Goal: Information Seeking & Learning: Learn about a topic

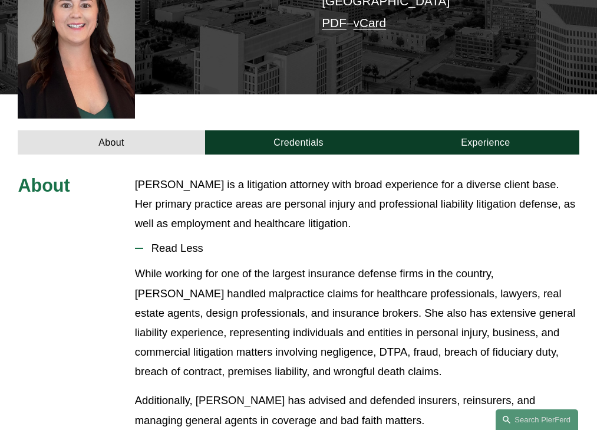
scroll to position [320, 0]
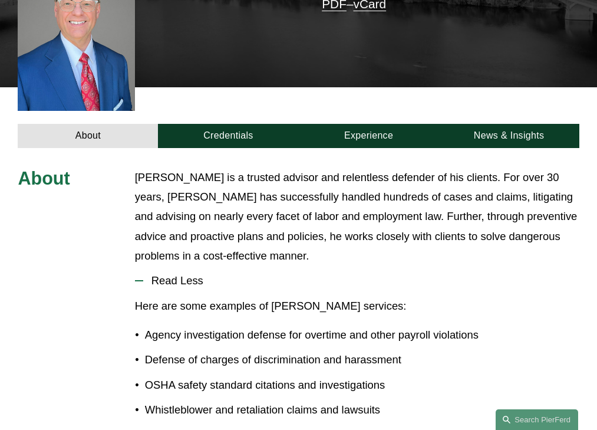
scroll to position [355, 0]
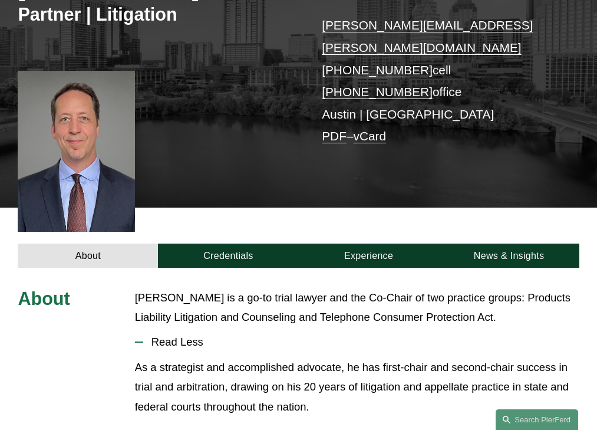
scroll to position [301, 0]
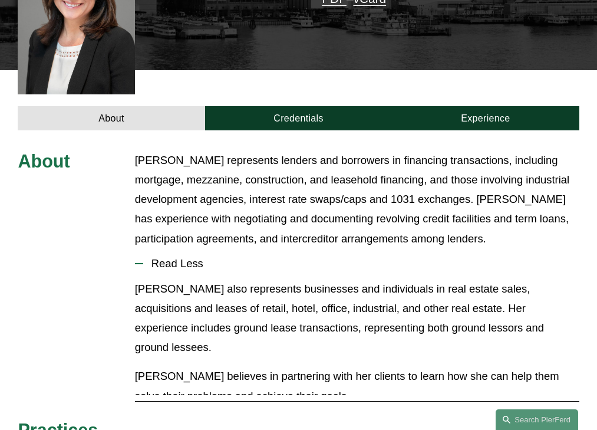
scroll to position [359, 0]
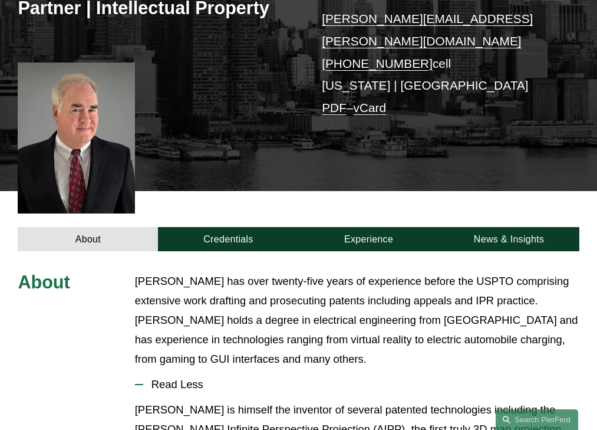
scroll to position [350, 0]
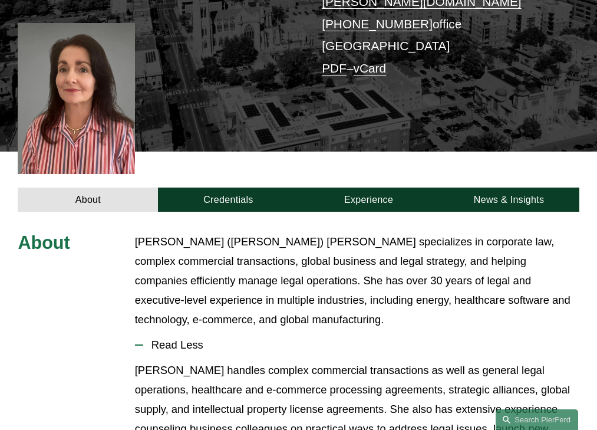
scroll to position [330, 0]
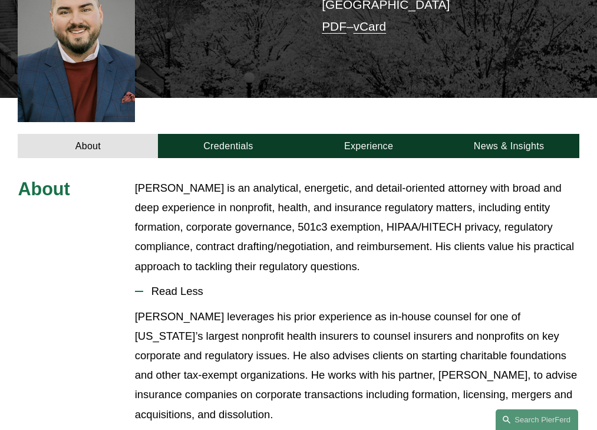
scroll to position [359, 0]
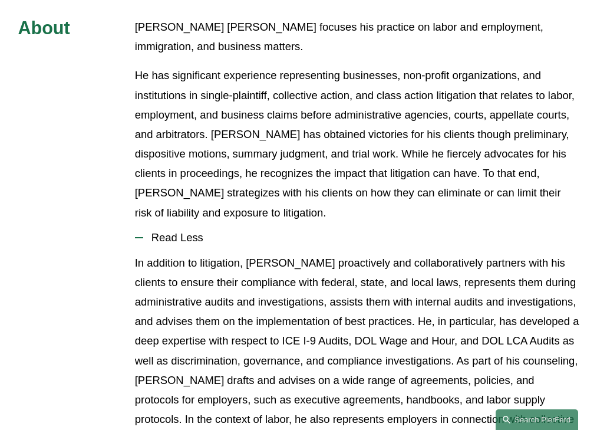
scroll to position [437, 0]
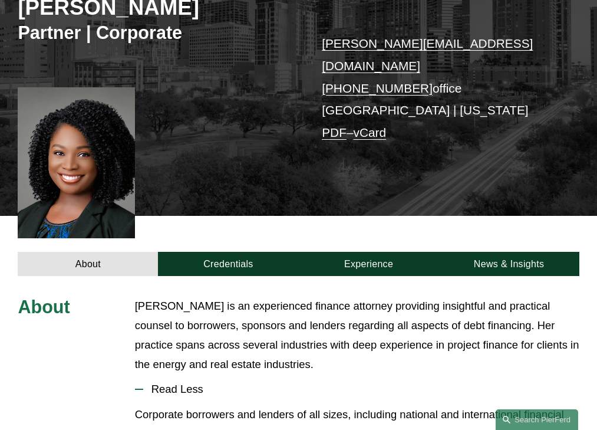
scroll to position [330, 0]
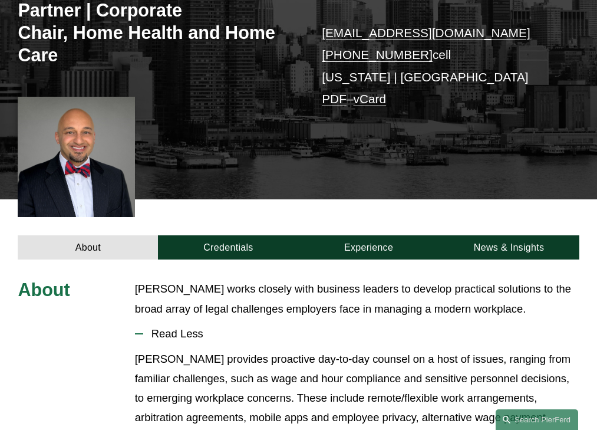
scroll to position [318, 0]
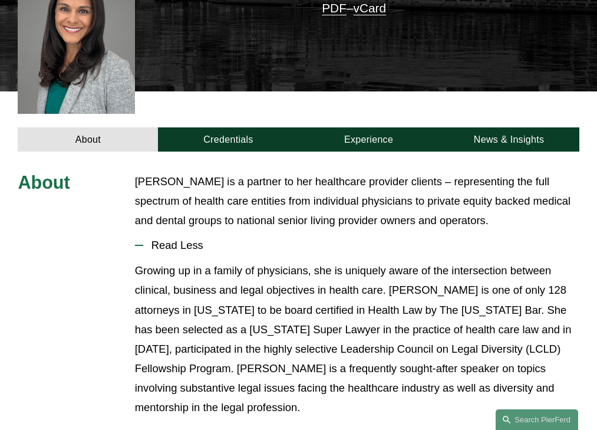
scroll to position [310, 0]
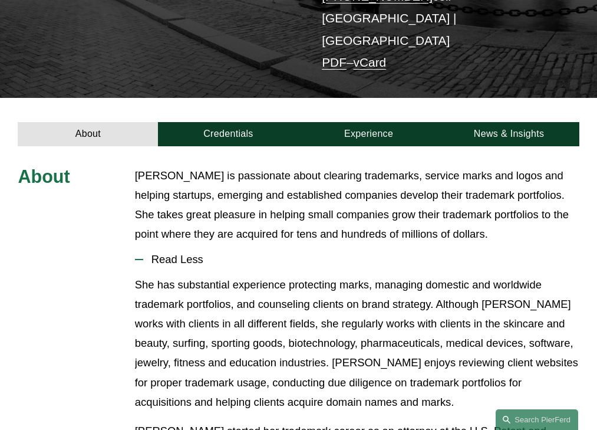
scroll to position [268, 0]
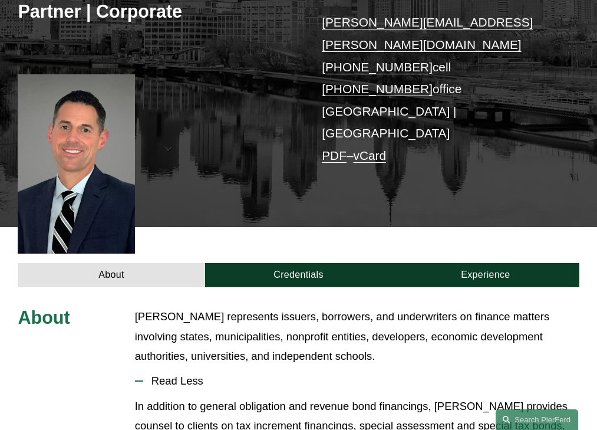
scroll to position [320, 0]
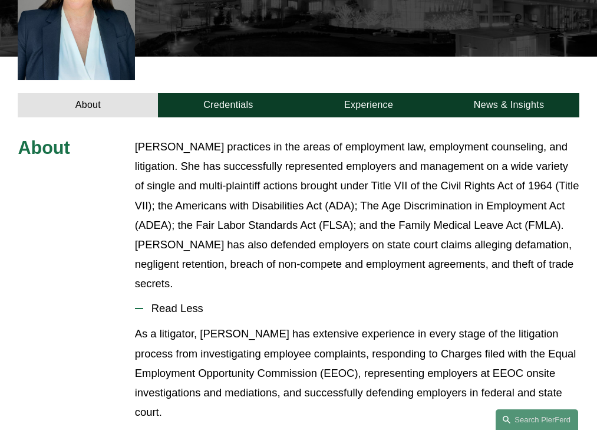
scroll to position [413, 0]
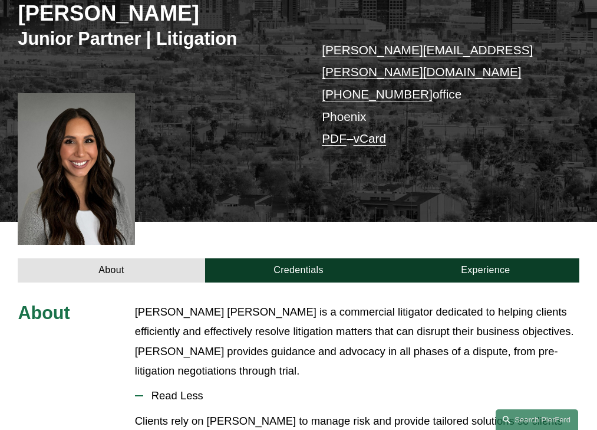
scroll to position [310, 0]
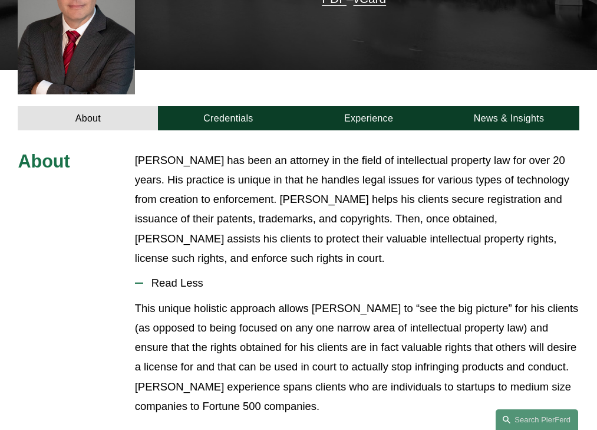
scroll to position [359, 0]
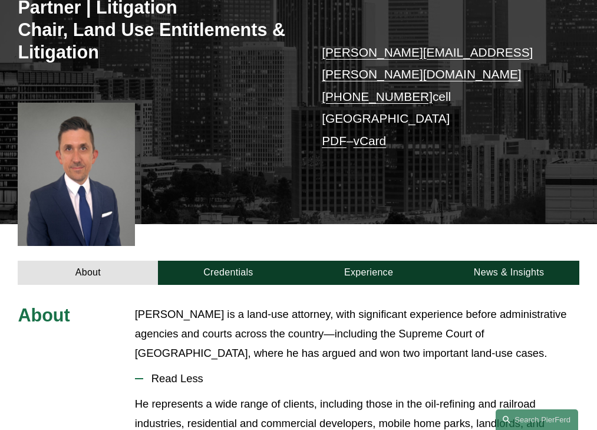
scroll to position [343, 0]
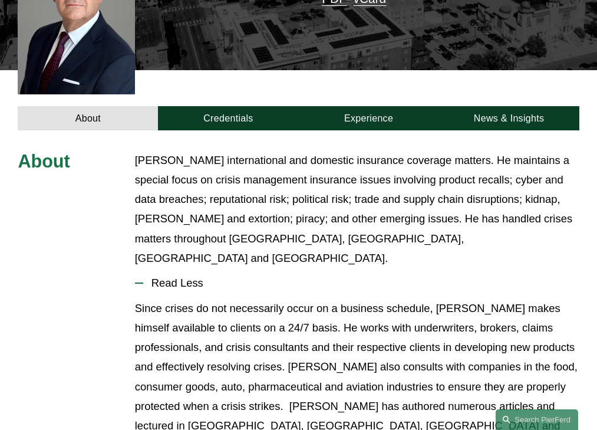
scroll to position [359, 0]
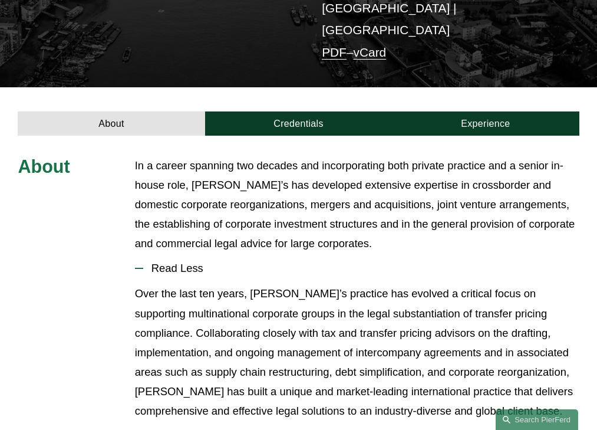
scroll to position [310, 0]
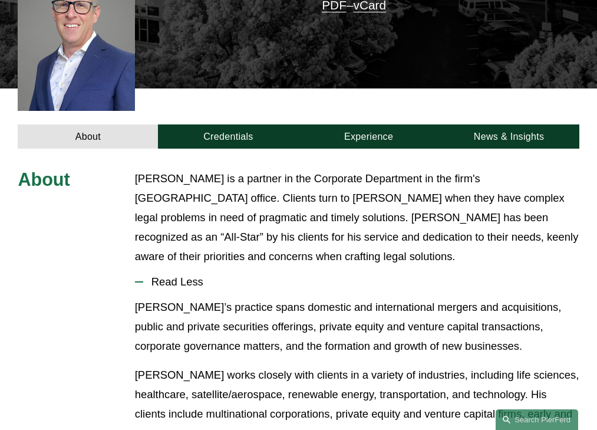
scroll to position [330, 0]
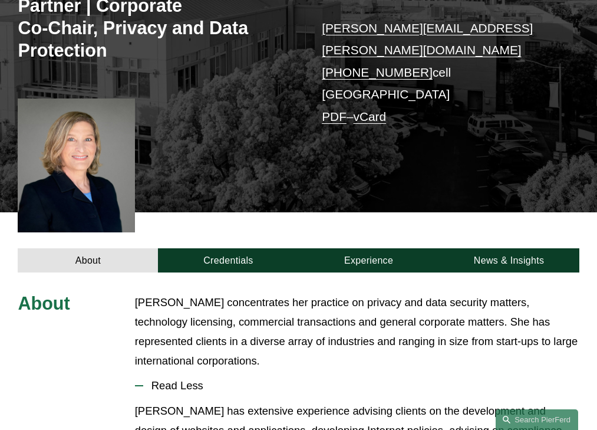
scroll to position [357, 0]
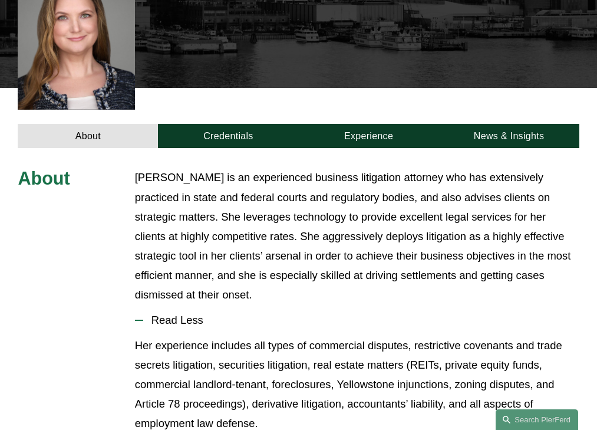
scroll to position [384, 0]
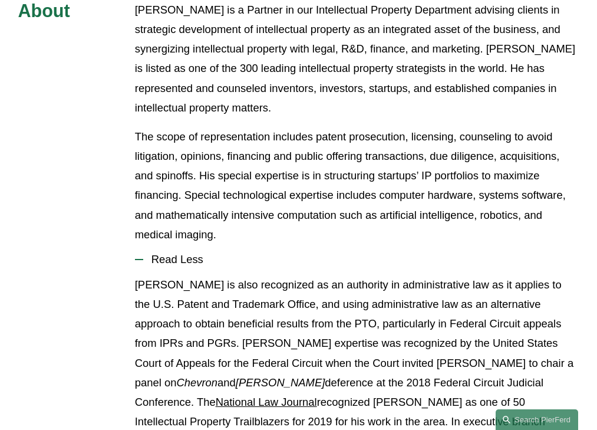
scroll to position [486, 0]
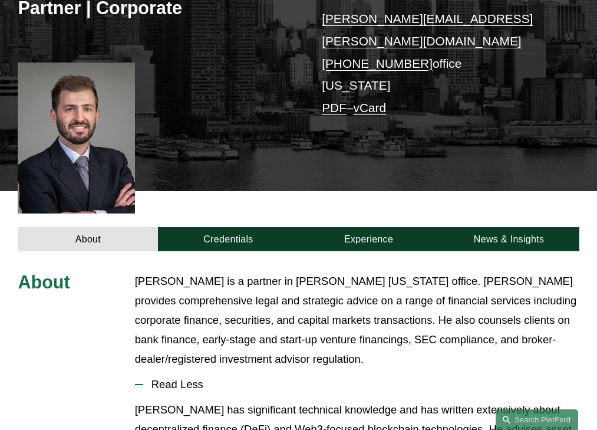
scroll to position [350, 0]
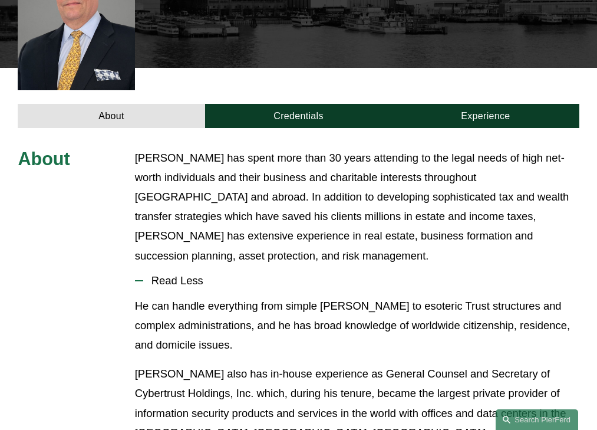
scroll to position [369, 0]
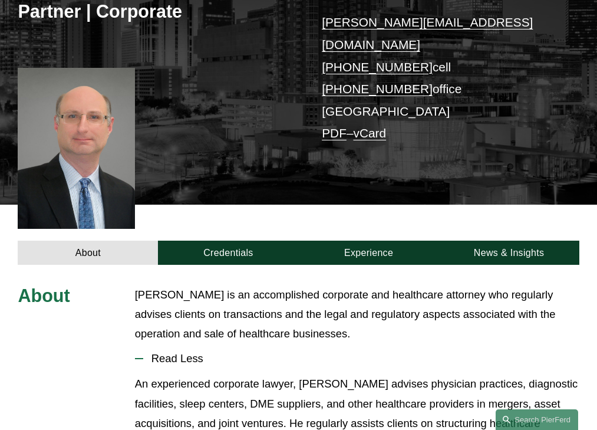
scroll to position [320, 0]
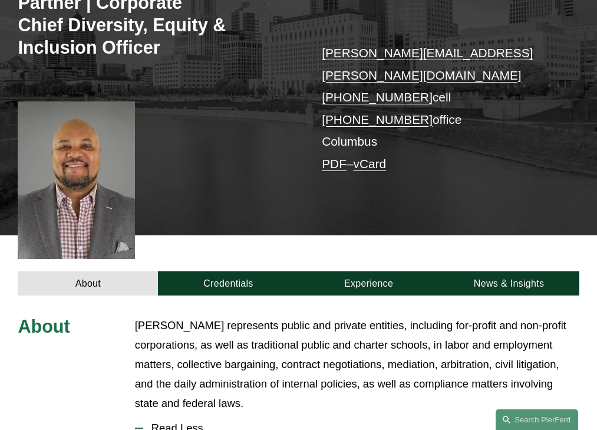
scroll to position [397, 0]
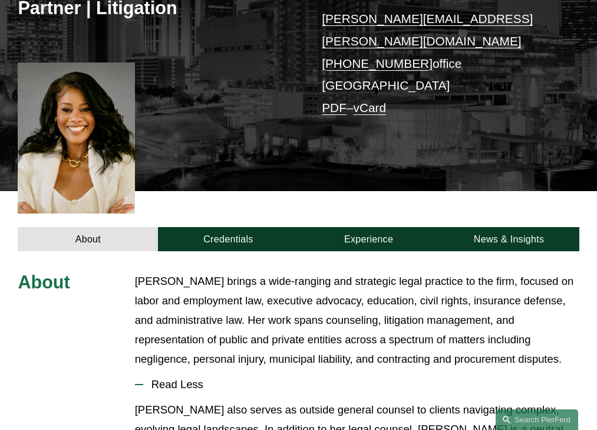
scroll to position [350, 0]
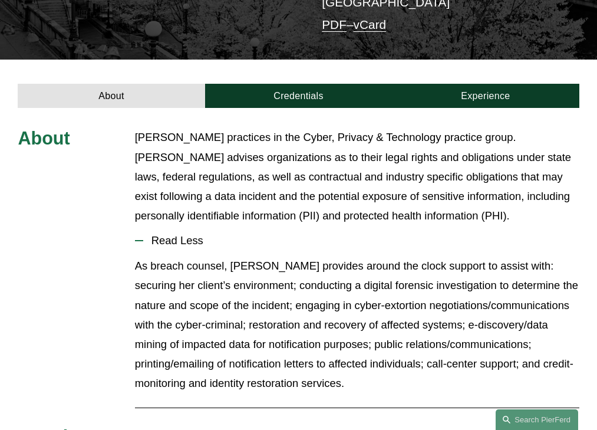
scroll to position [288, 0]
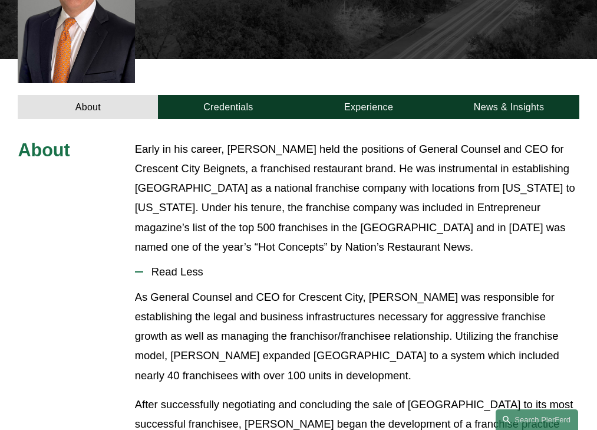
scroll to position [379, 0]
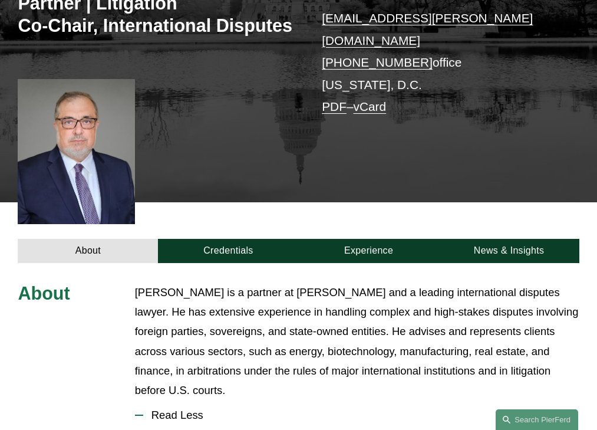
scroll to position [384, 0]
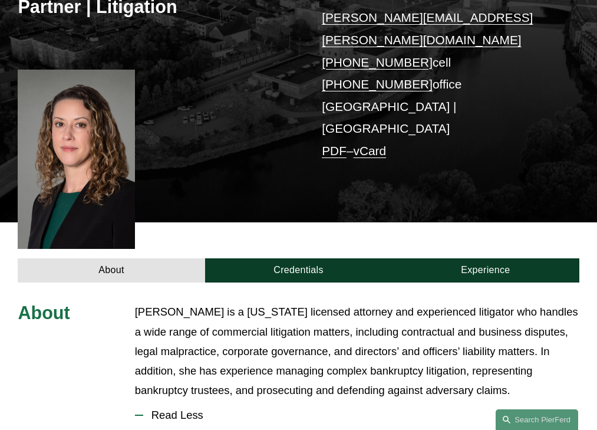
scroll to position [359, 0]
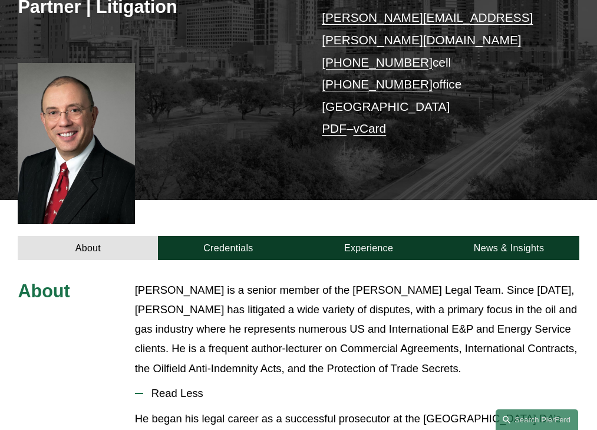
scroll to position [359, 0]
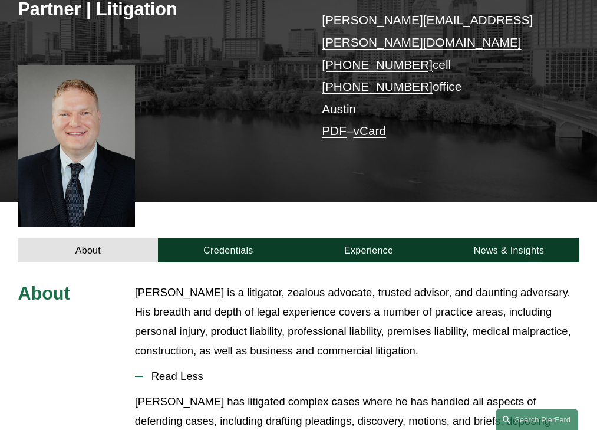
scroll to position [340, 0]
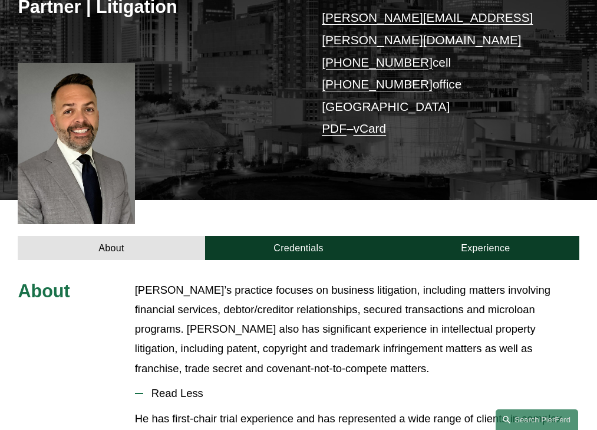
scroll to position [359, 0]
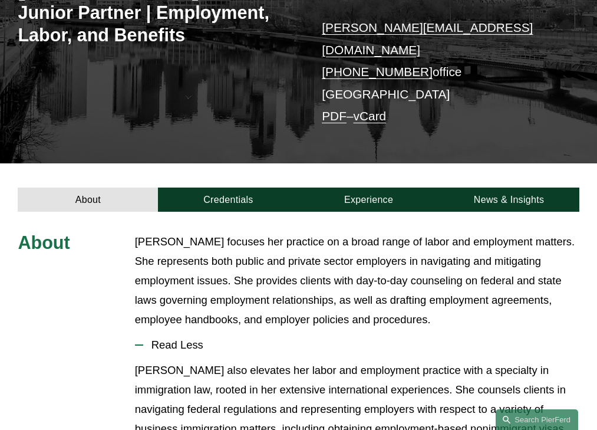
scroll to position [303, 0]
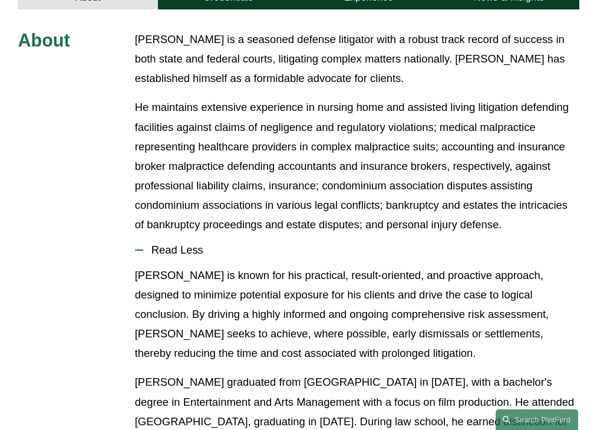
scroll to position [467, 0]
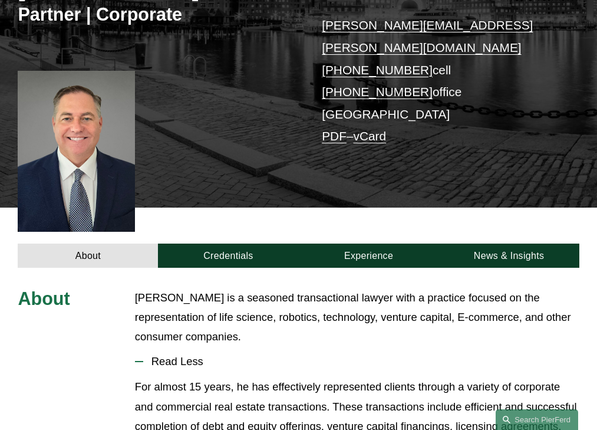
scroll to position [301, 0]
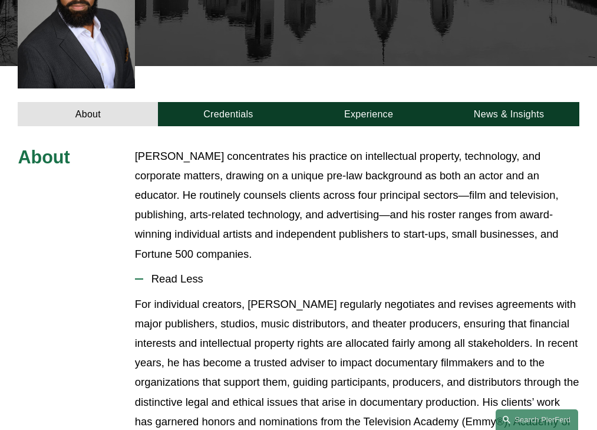
scroll to position [350, 0]
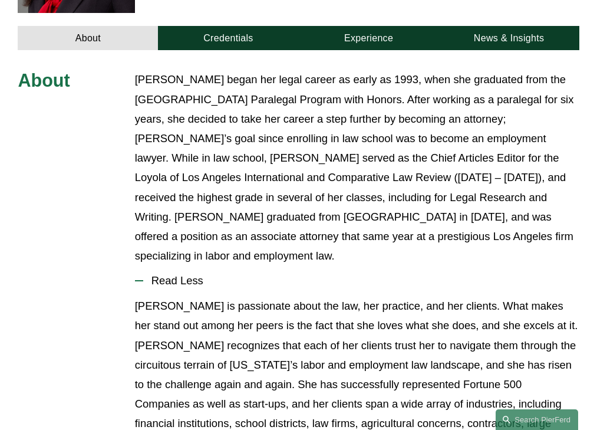
scroll to position [453, 0]
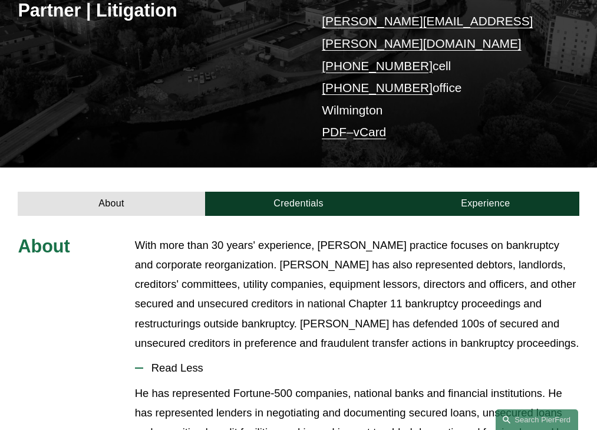
scroll to position [330, 0]
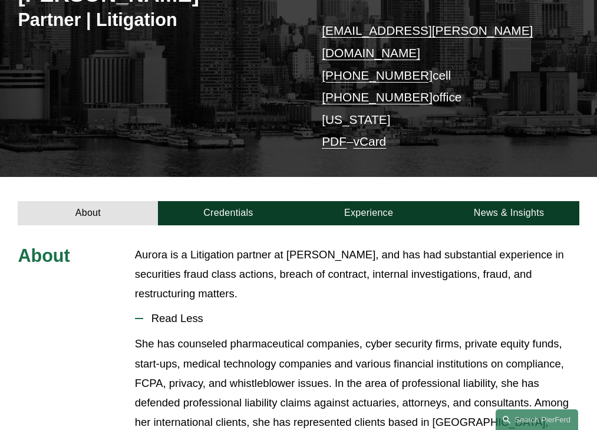
scroll to position [271, 0]
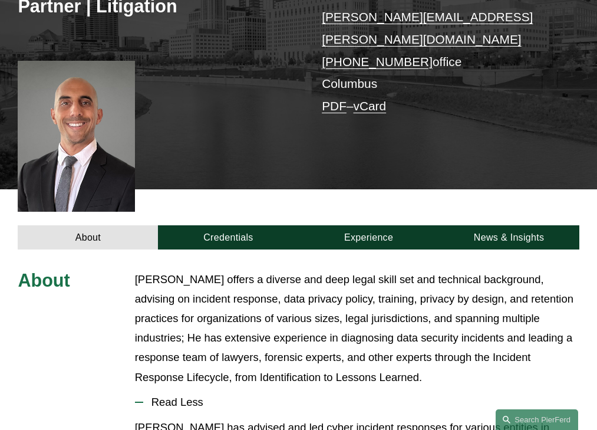
scroll to position [369, 0]
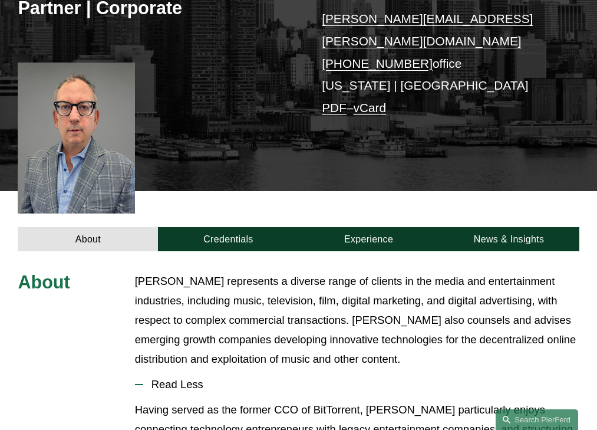
scroll to position [350, 0]
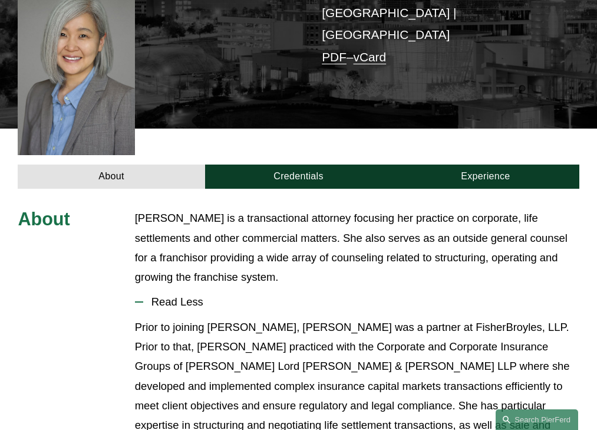
scroll to position [340, 0]
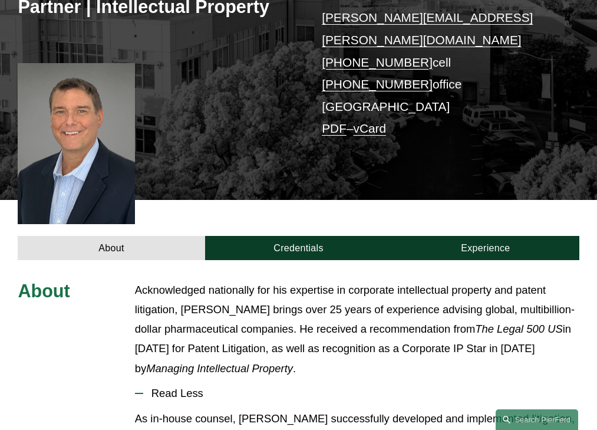
scroll to position [361, 0]
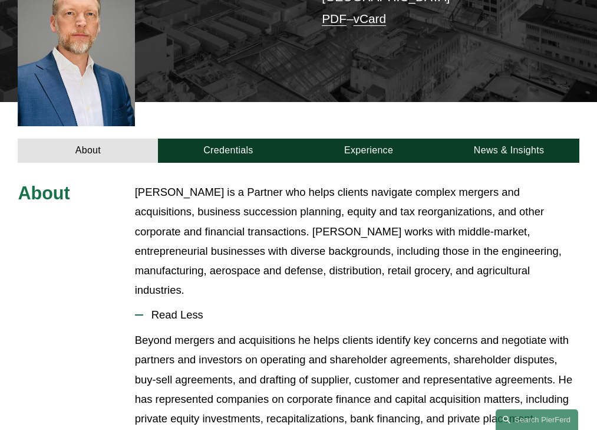
scroll to position [382, 0]
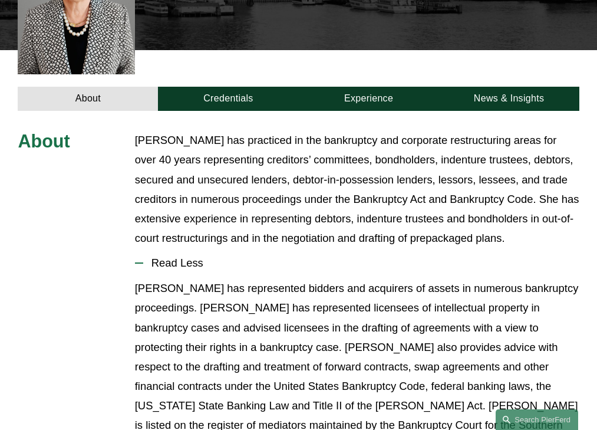
scroll to position [379, 0]
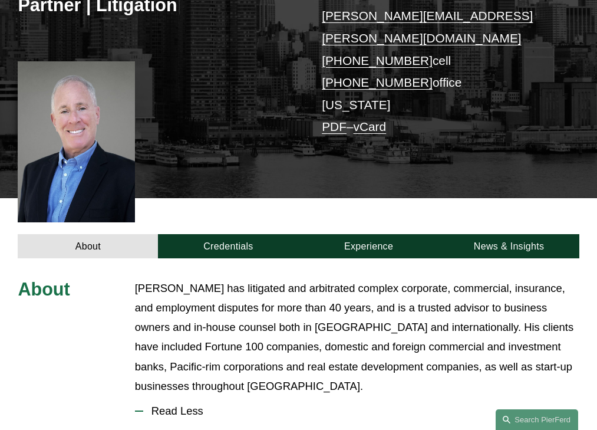
scroll to position [379, 0]
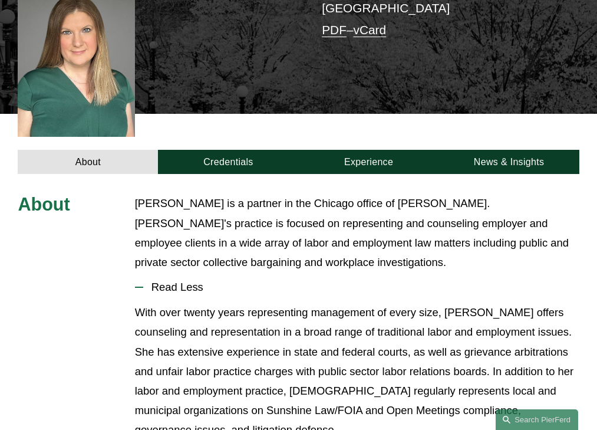
scroll to position [355, 0]
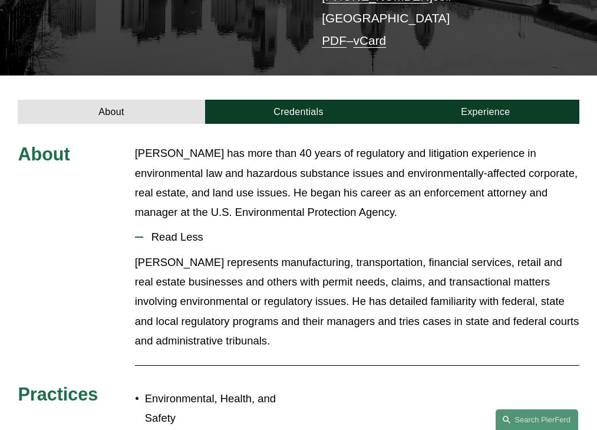
scroll to position [268, 0]
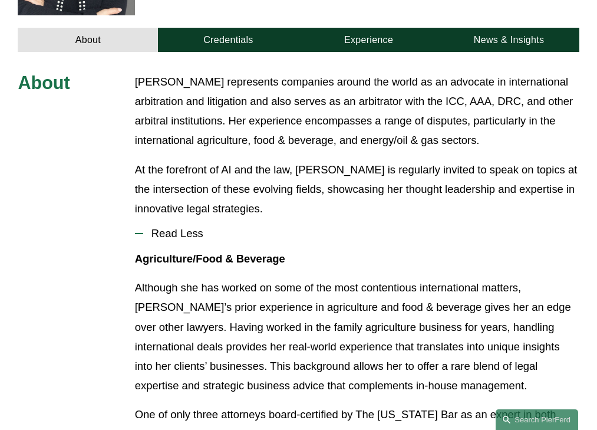
scroll to position [426, 0]
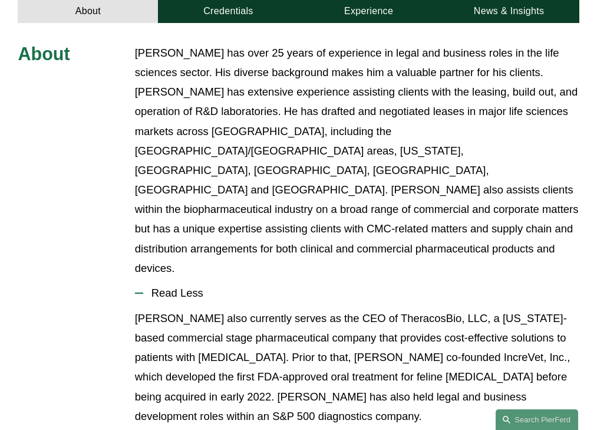
scroll to position [438, 0]
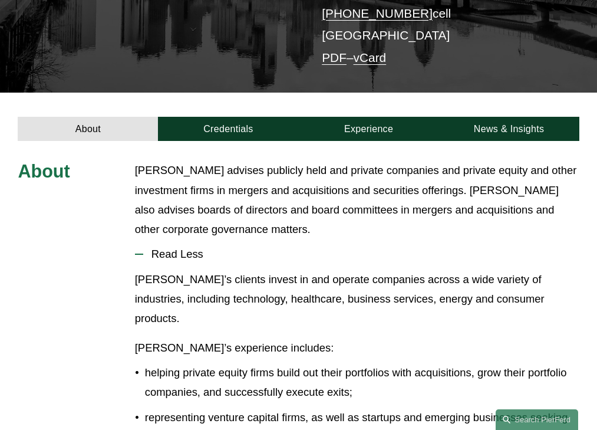
scroll to position [249, 0]
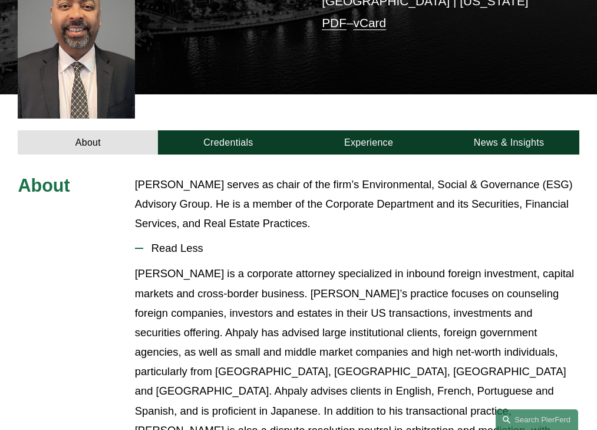
scroll to position [320, 0]
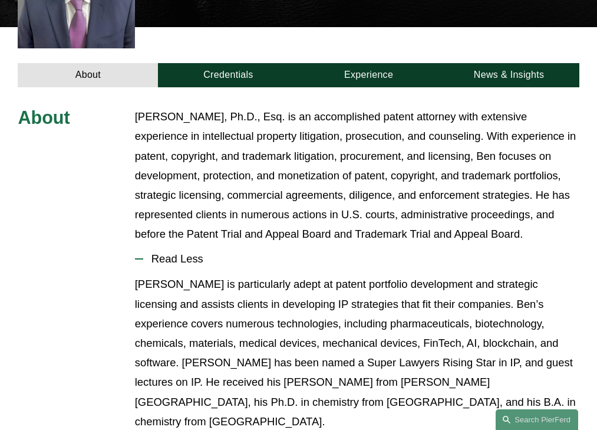
scroll to position [399, 0]
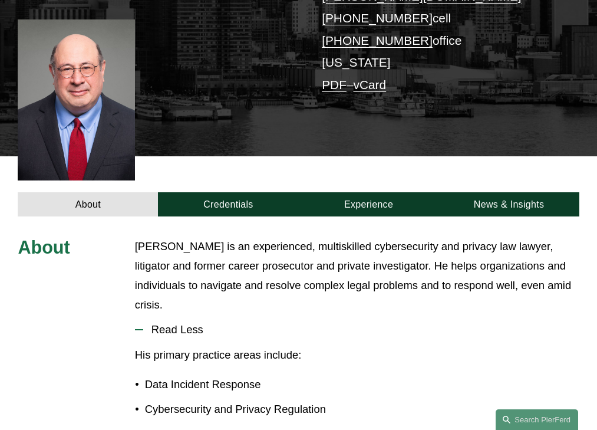
scroll to position [320, 0]
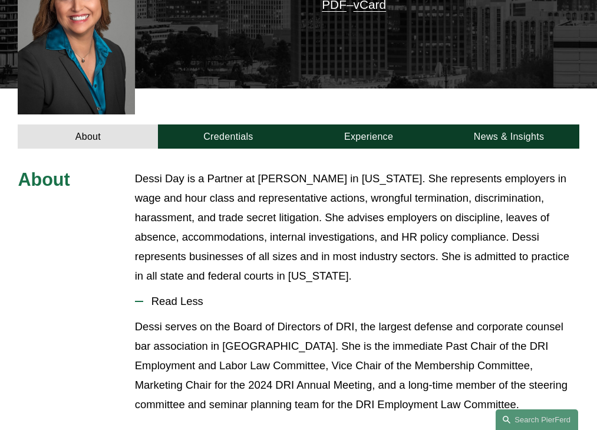
scroll to position [394, 0]
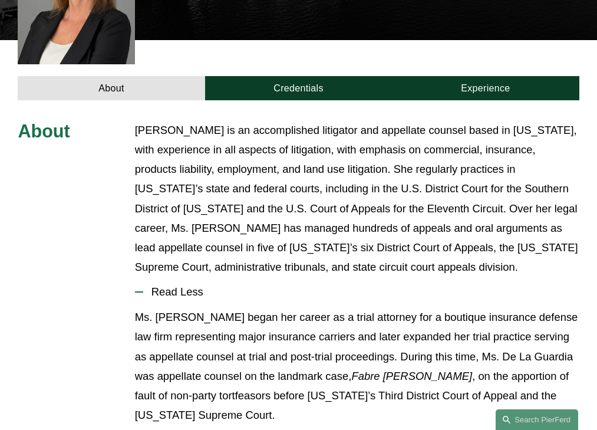
scroll to position [418, 0]
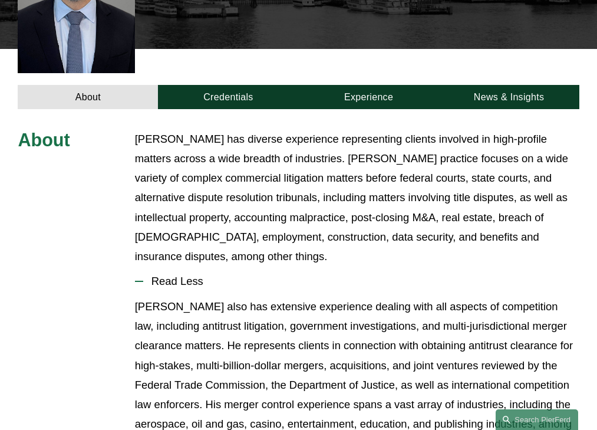
scroll to position [399, 0]
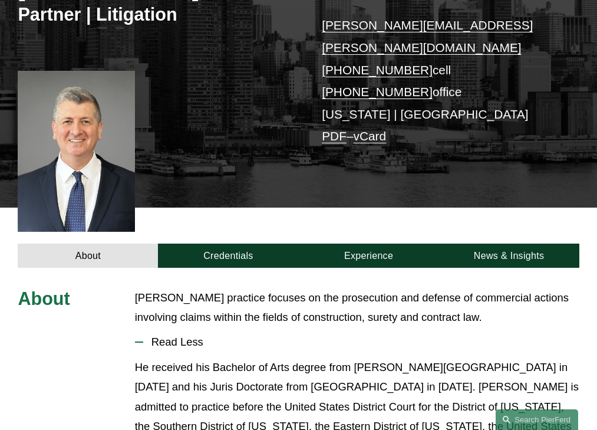
scroll to position [301, 0]
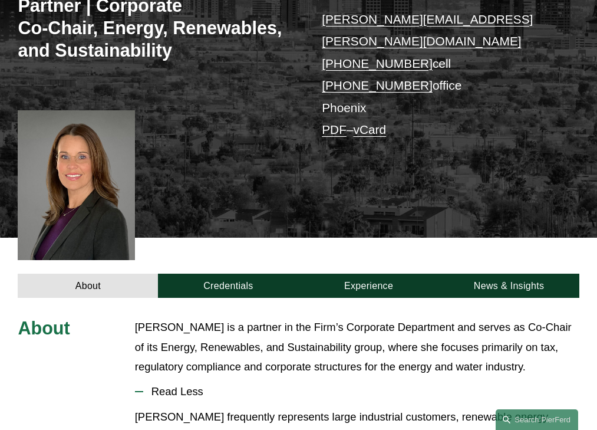
scroll to position [358, 0]
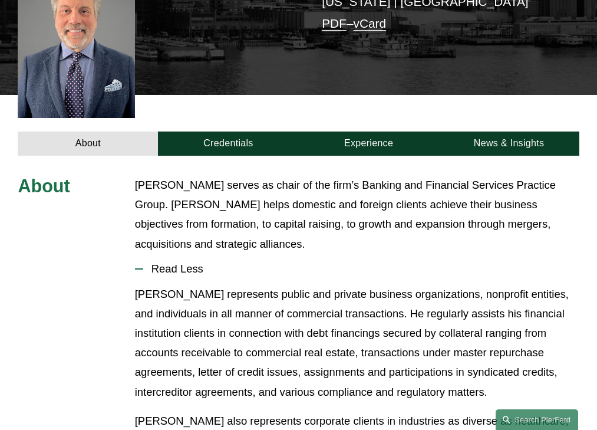
scroll to position [373, 0]
